Goal: Navigation & Orientation: Find specific page/section

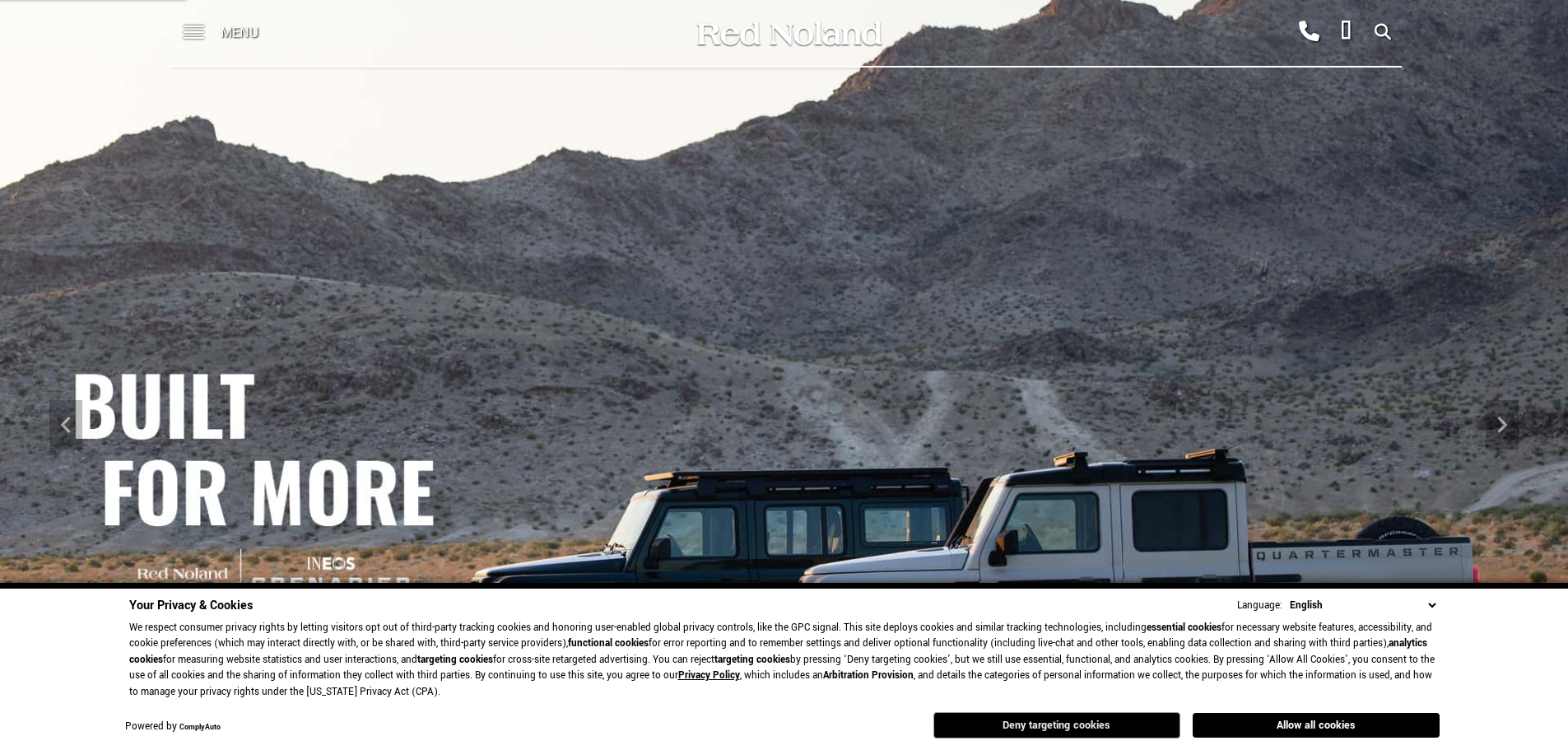
click at [1055, 719] on button "Deny targeting cookies" at bounding box center [1057, 725] width 247 height 26
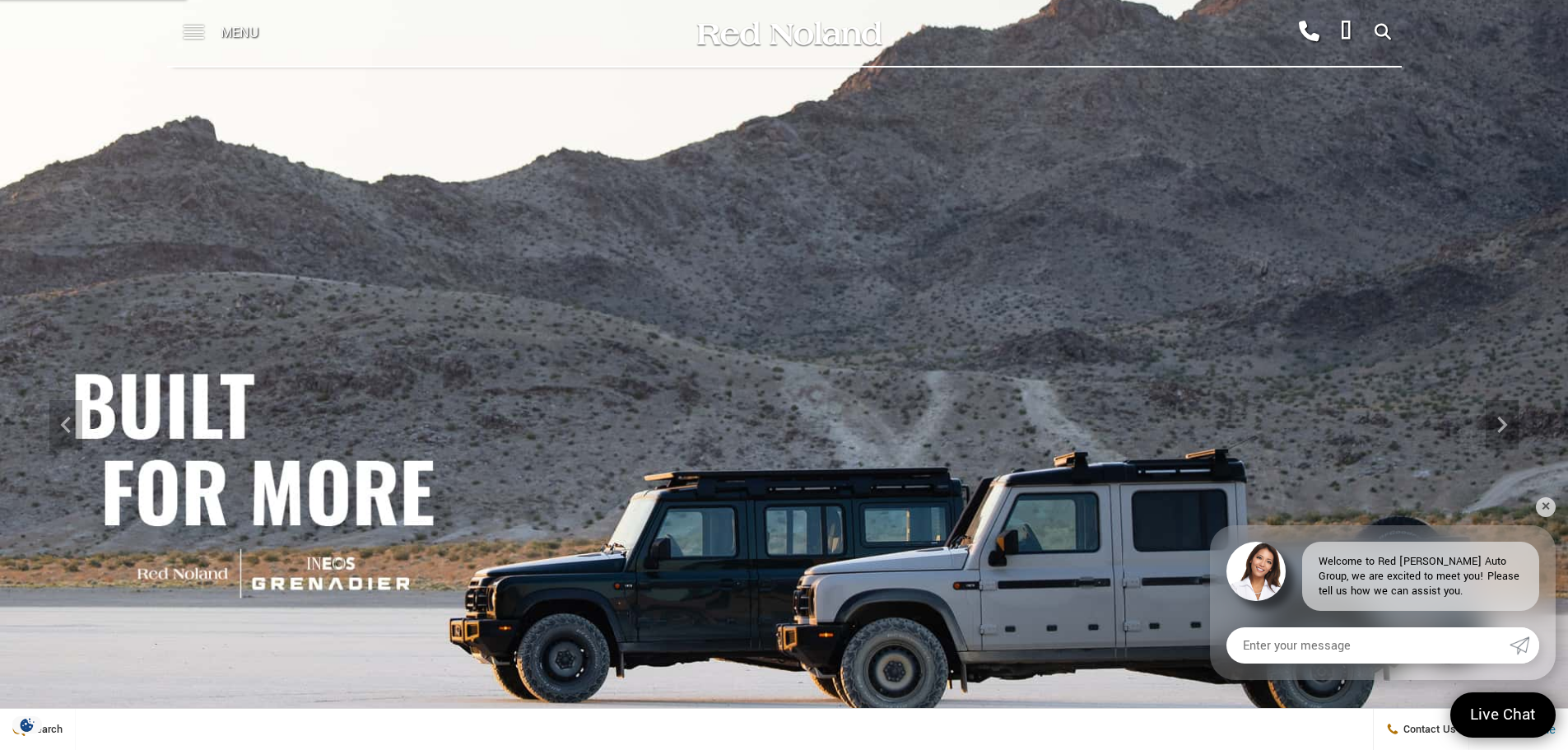
click at [194, 36] on span at bounding box center [194, 33] width 21 height 66
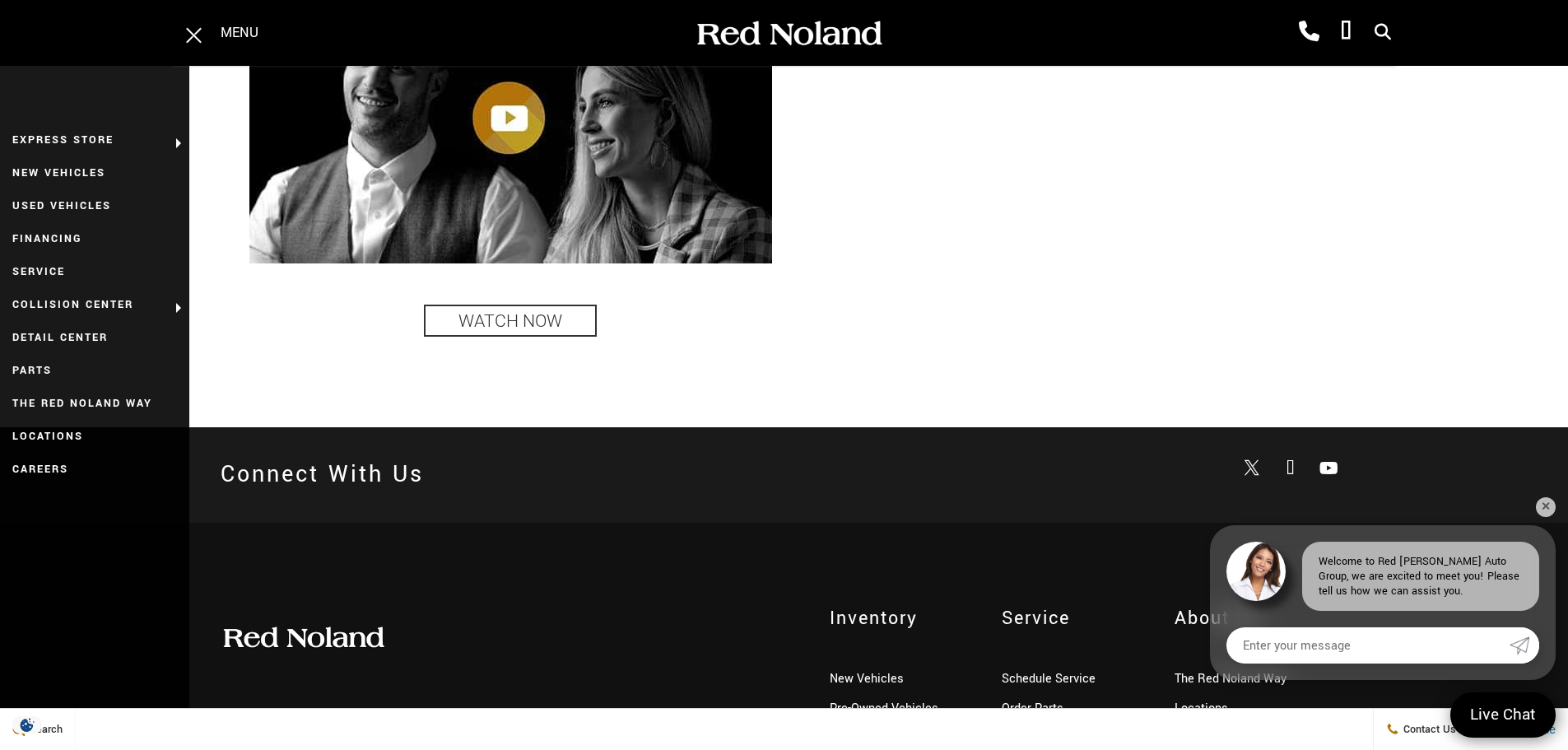
scroll to position [3904, 0]
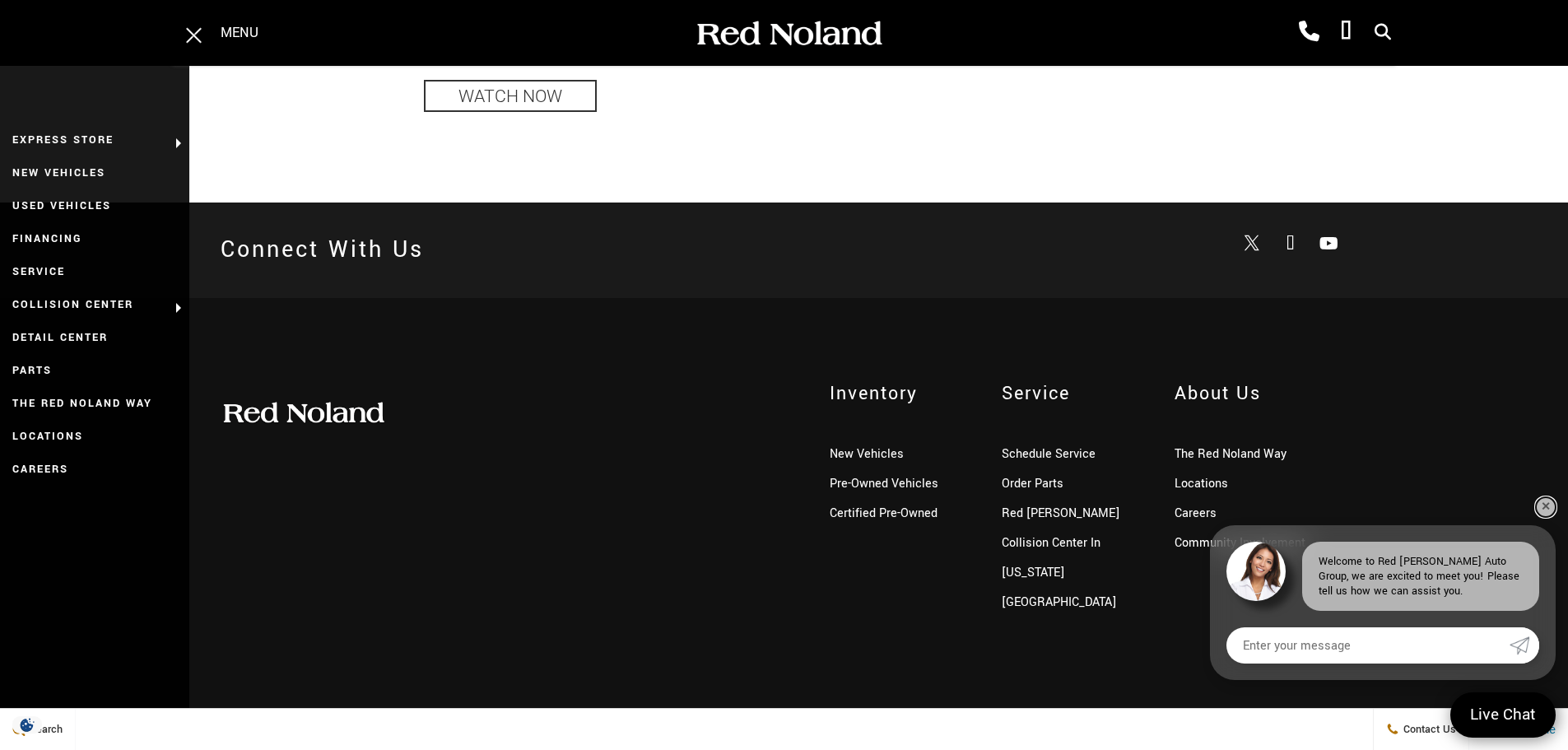
click at [1549, 503] on link "✕" at bounding box center [1546, 507] width 20 height 20
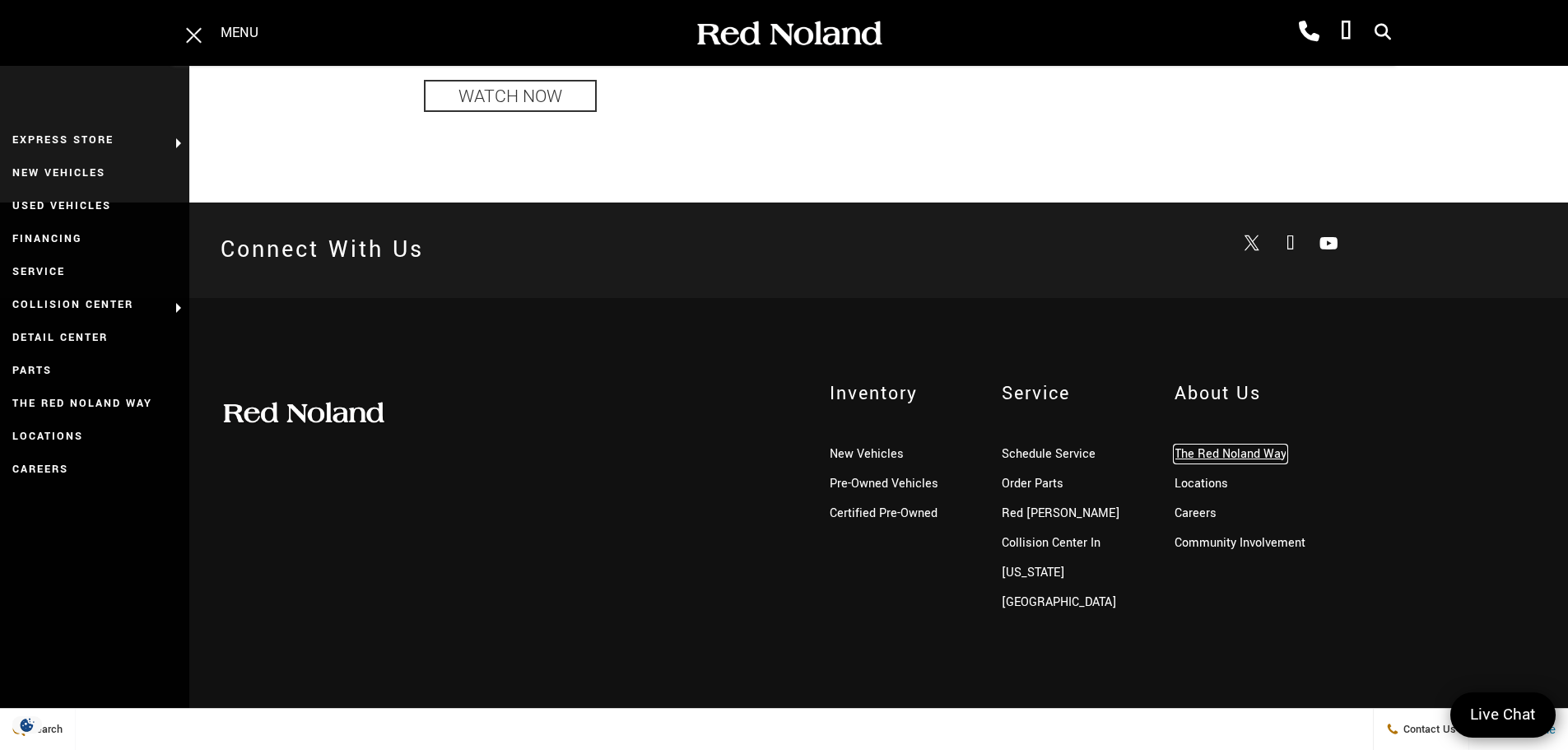
click at [1251, 459] on link "The Red Noland Way" at bounding box center [1230, 454] width 112 height 17
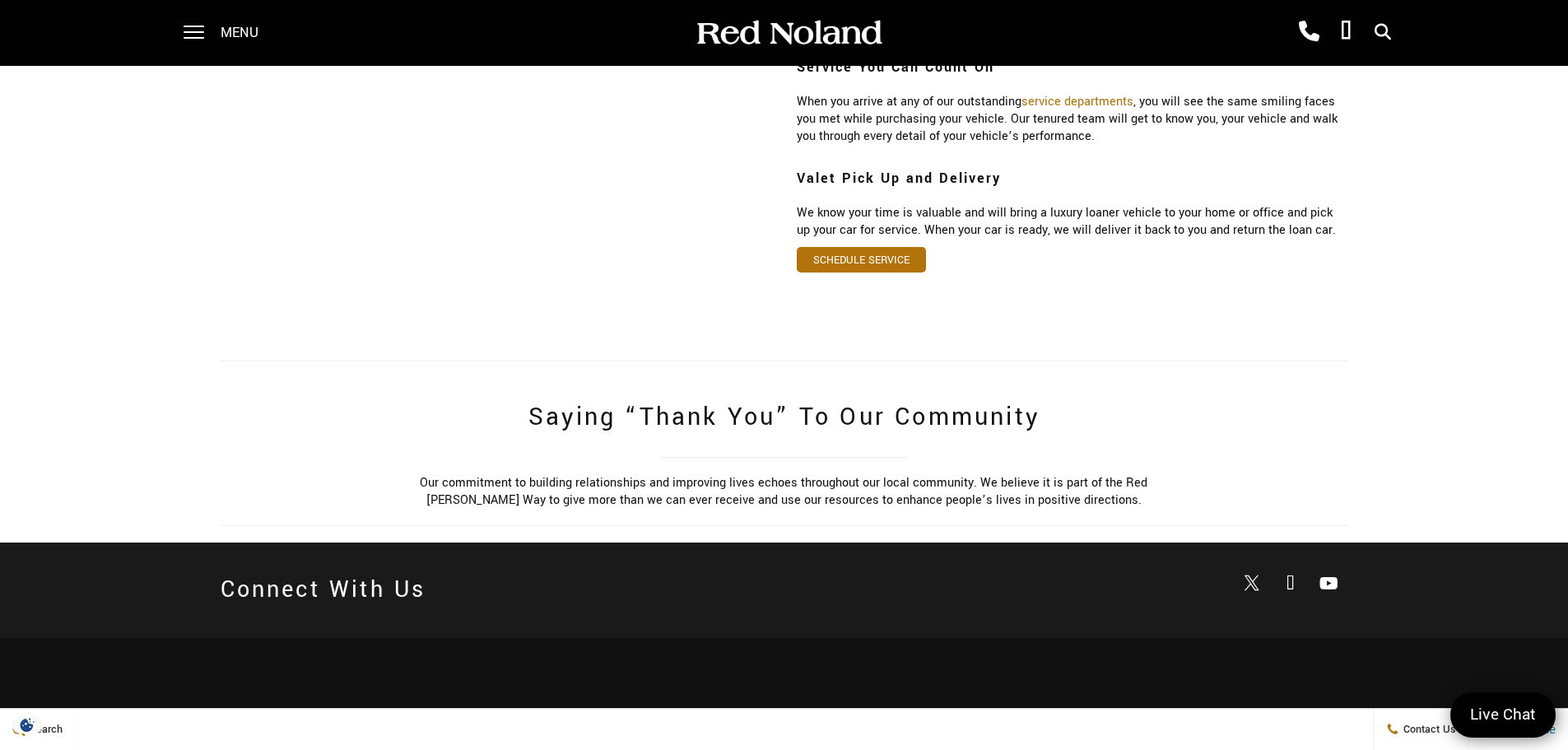
scroll to position [542, 0]
